Goal: Check status: Check status

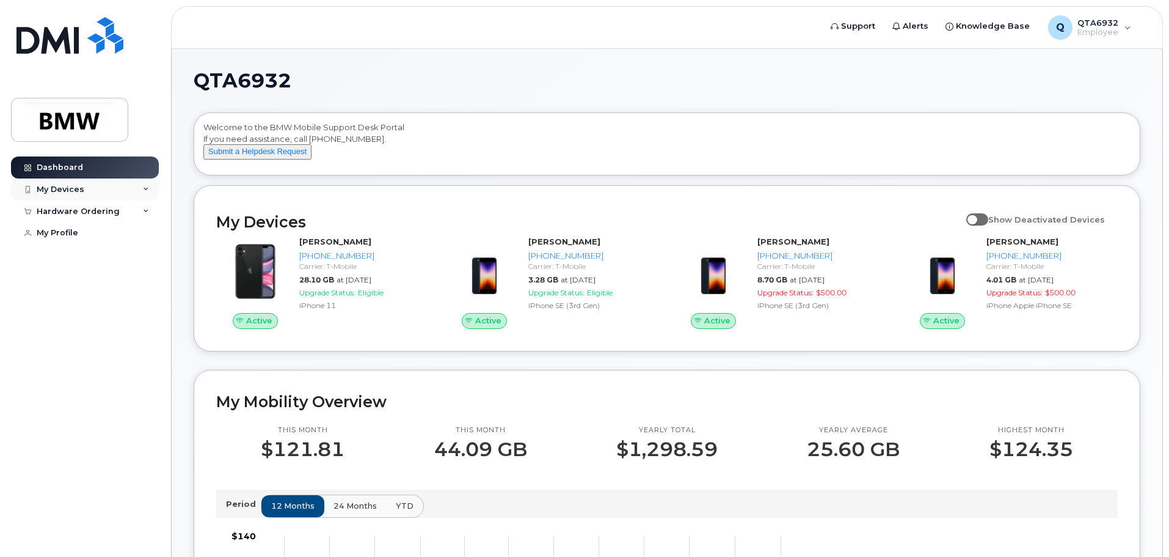
click at [127, 186] on div "My Devices" at bounding box center [85, 189] width 148 height 22
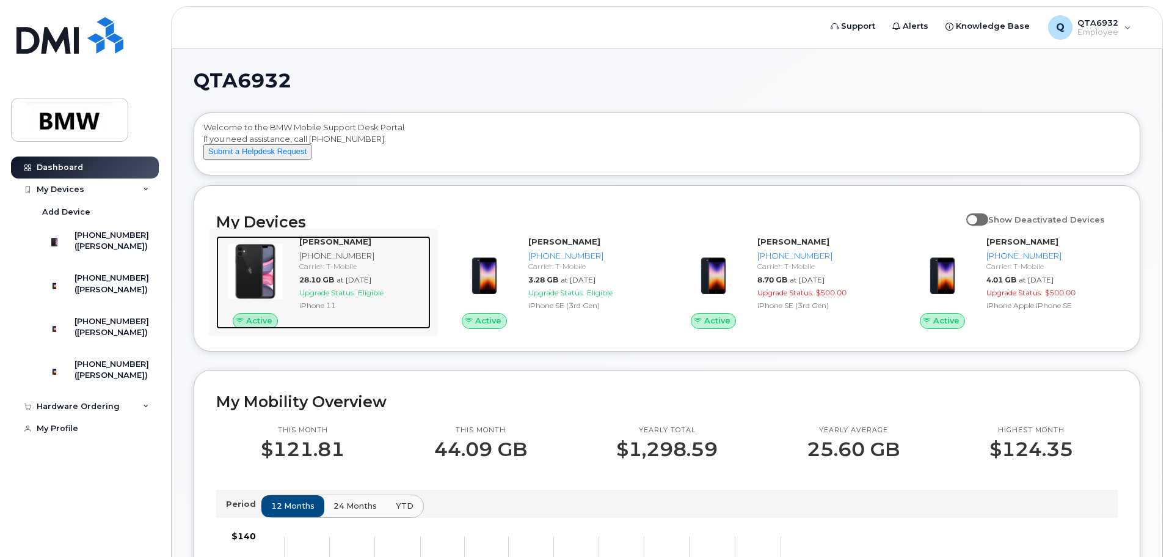
click at [249, 285] on img at bounding box center [255, 271] width 59 height 59
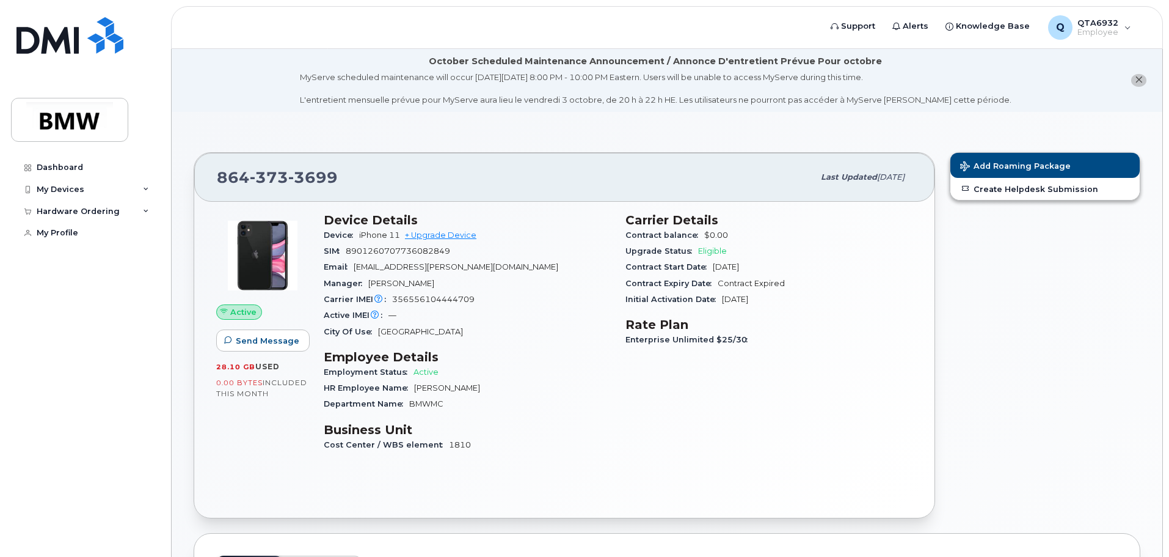
drag, startPoint x: 266, startPoint y: 382, endPoint x: 285, endPoint y: 409, distance: 32.4
click at [285, 409] on div "Active Send Message 28.10 GB  used 0.00 Bytes  included this month" at bounding box center [263, 337] width 108 height 265
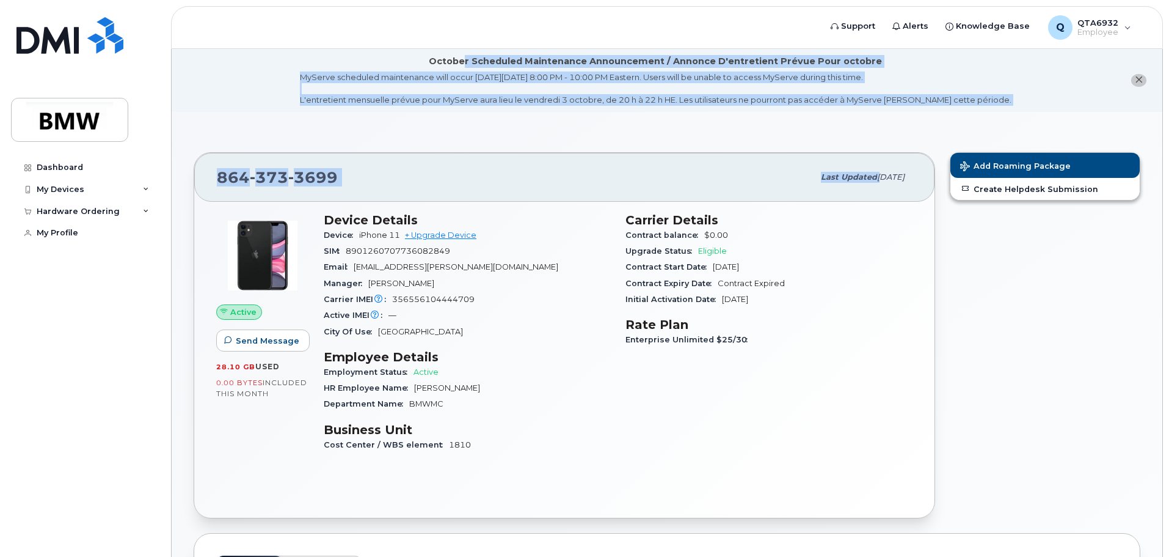
drag, startPoint x: 482, startPoint y: 68, endPoint x: 853, endPoint y: 115, distance: 373.7
click at [771, 89] on div "MyServe scheduled maintenance will occur [DATE][DATE] 8:00 PM - 10:00 PM Easter…" at bounding box center [656, 88] width 712 height 34
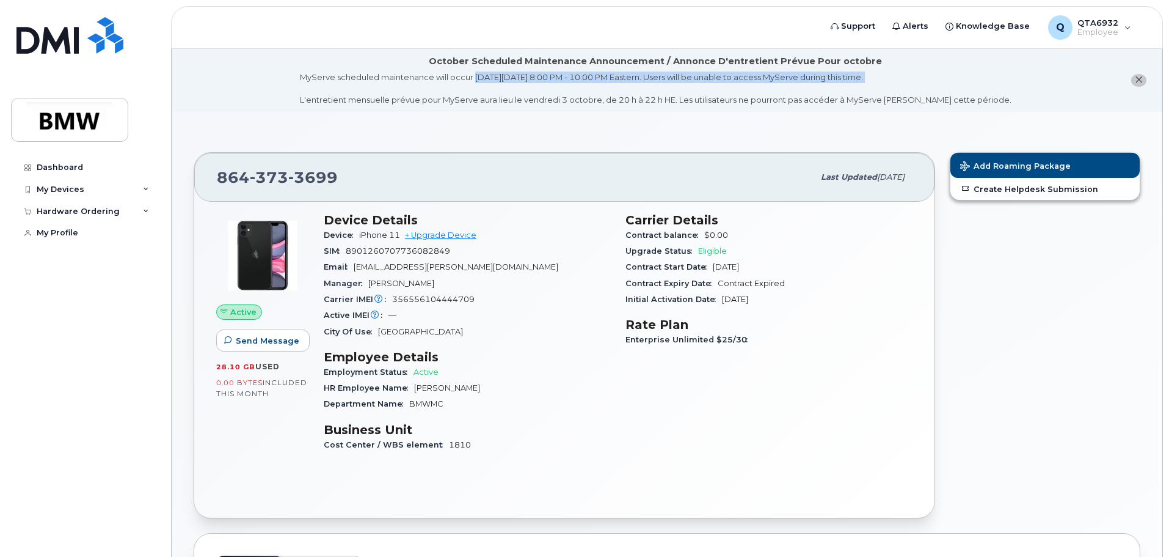
drag, startPoint x: 499, startPoint y: 76, endPoint x: 835, endPoint y: 90, distance: 336.3
click at [835, 90] on div "MyServe scheduled maintenance will occur [DATE][DATE] 8:00 PM - 10:00 PM Easter…" at bounding box center [656, 88] width 712 height 34
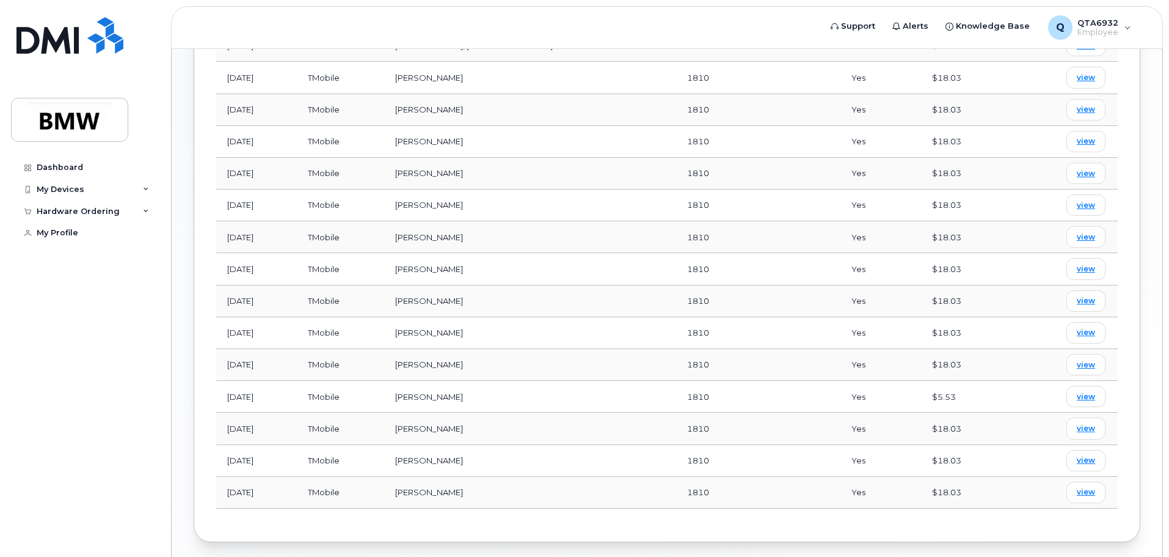
scroll to position [791, 0]
